Goal: Information Seeking & Learning: Learn about a topic

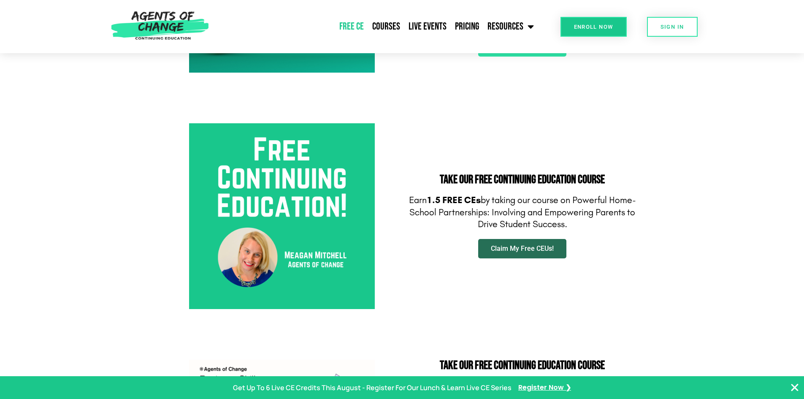
click at [511, 245] on span "Claim My Free CEUs!" at bounding box center [522, 248] width 63 height 7
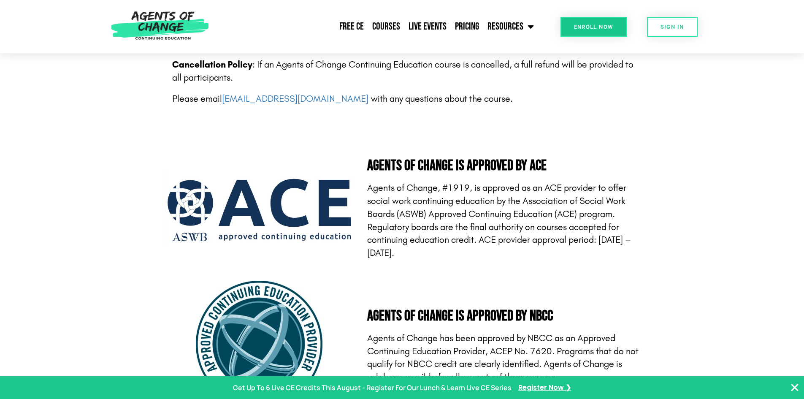
scroll to position [1570, 0]
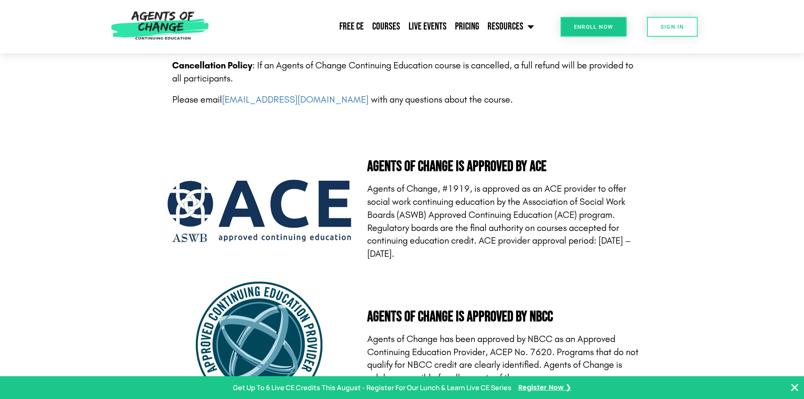
drag, startPoint x: 475, startPoint y: 255, endPoint x: 364, endPoint y: 183, distance: 132.2
click at [364, 183] on div "Agents of Change is Approved by ACE Agents of Change, #1919, is approved as an …" at bounding box center [500, 209] width 286 height 101
copy p "Agents of Change, #1919, is approved as an ACE provider to offer social work co…"
click at [552, 264] on section "Agents of Change is Approved by ACE Agents of Change, #1919, is approved as an …" at bounding box center [402, 210] width 804 height 122
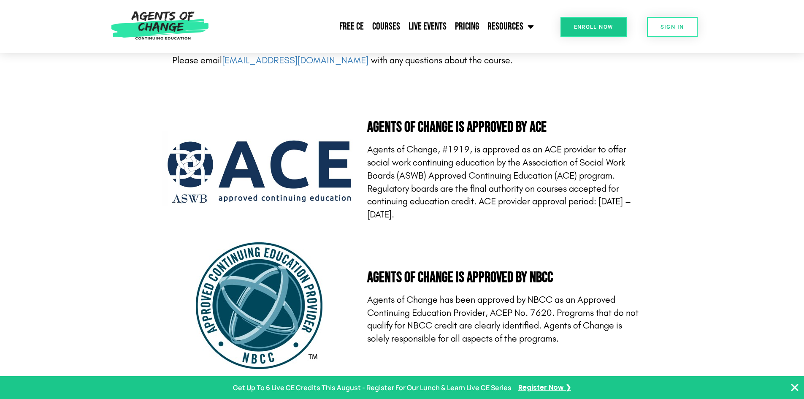
scroll to position [1609, 0]
